Goal: Information Seeking & Learning: Find specific fact

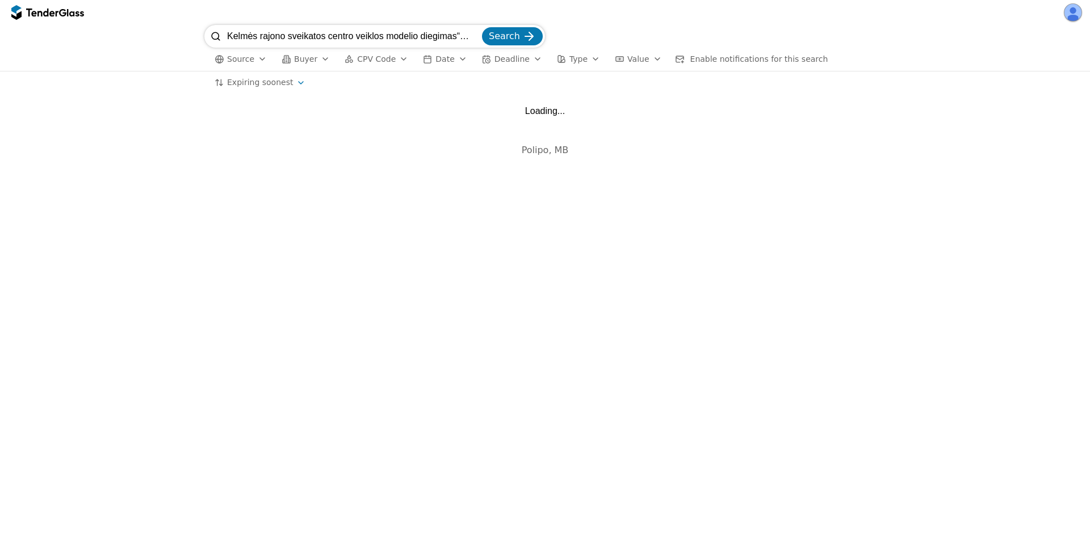
click at [424, 32] on input "Kelmės rajono sveikatos centro veiklos modelio diegimas“ Nr.09-023-P-0038 sutar…" at bounding box center [353, 36] width 253 height 23
type input "Kelmės rajono sveikatos centro veiklos modelio diegimas Nr.09-023-P-0038 sutartį"
click at [482, 27] on button "Search" at bounding box center [512, 36] width 61 height 18
click at [449, 33] on input "Kelmės rajono sveikatos centro veiklos modelio diegimas Nr.09-023-P-0038 sutartį" at bounding box center [353, 36] width 253 height 23
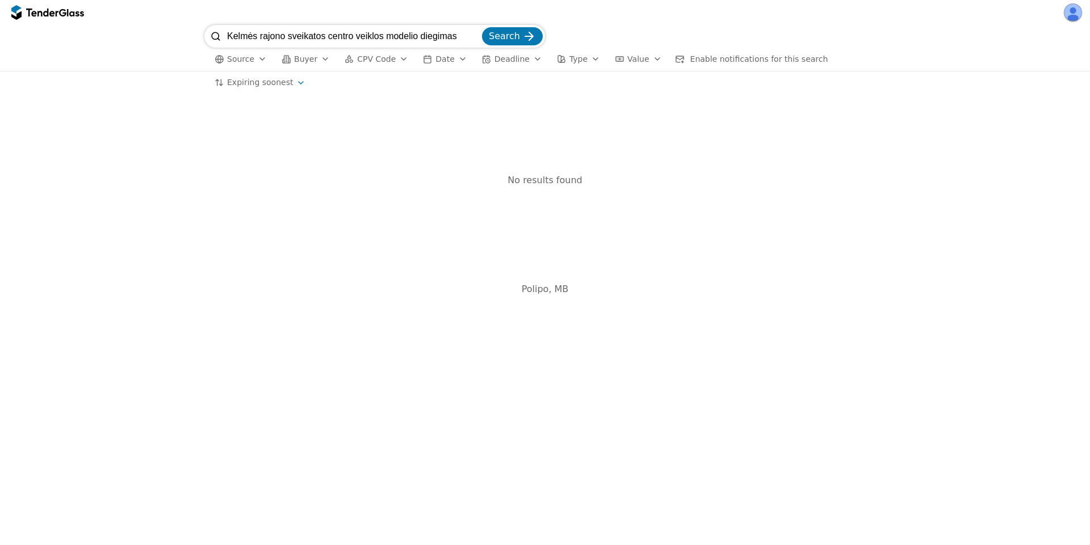
type input "Kelmės rajono sveikatos centro veiklos modelio diegimas"
click at [482, 27] on button "Search" at bounding box center [512, 36] width 61 height 18
drag, startPoint x: 262, startPoint y: 32, endPoint x: 116, endPoint y: 31, distance: 146.4
click at [102, 33] on div "LST EN 17210:2021 Search Source Buyer CPV Code Date Deadline Type Value Enable …" at bounding box center [545, 48] width 1078 height 46
type input "17210:2021"
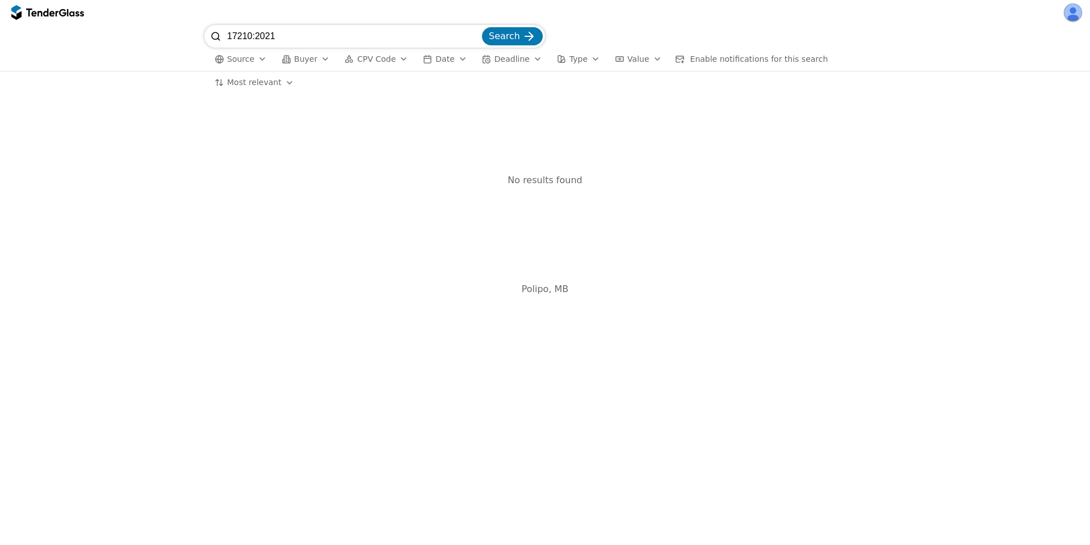
click at [482, 27] on button "Search" at bounding box center [512, 36] width 61 height 18
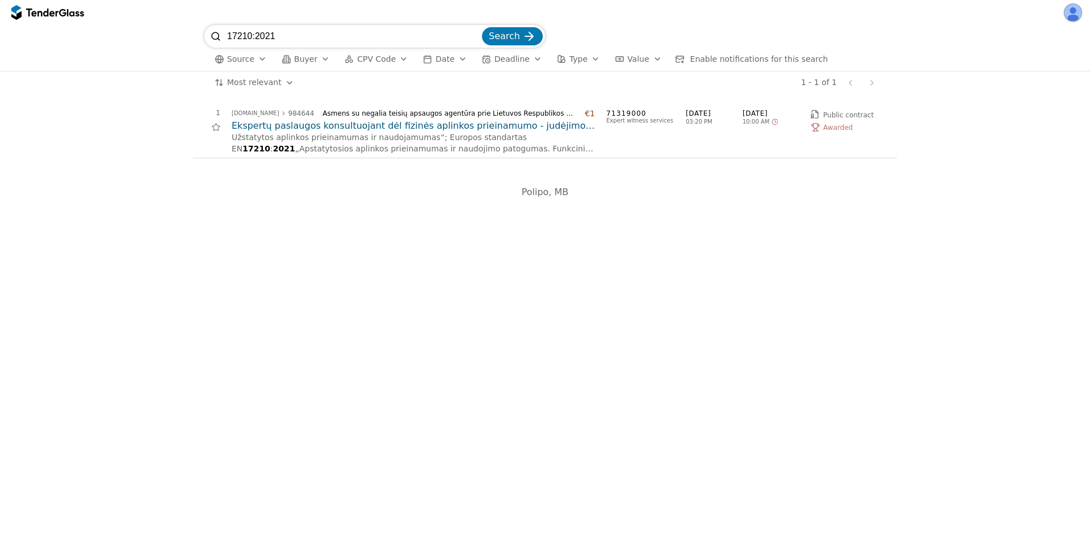
drag, startPoint x: 251, startPoint y: 36, endPoint x: 508, endPoint y: 47, distance: 256.7
click at [508, 47] on div "17210:2021 Search" at bounding box center [374, 36] width 340 height 23
type input "17210"
click at [482, 27] on button "Search" at bounding box center [512, 36] width 61 height 18
